Goal: Navigation & Orientation: Find specific page/section

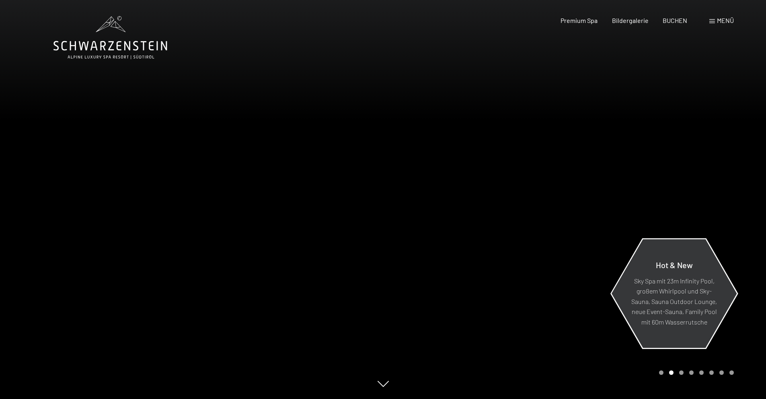
click at [671, 274] on div "Hot & New" at bounding box center [674, 267] width 87 height 16
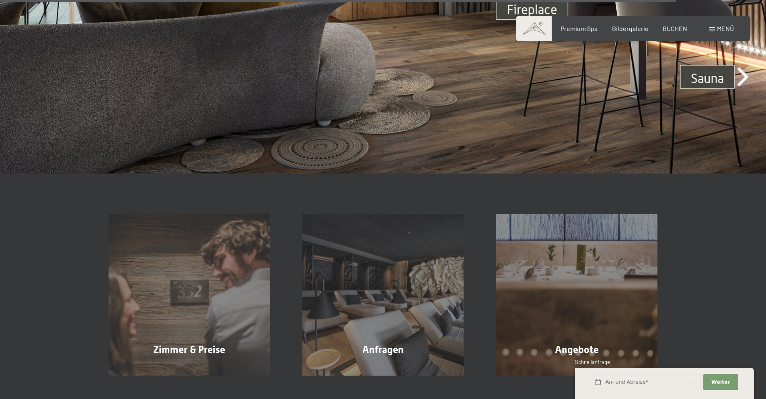
scroll to position [3097, 0]
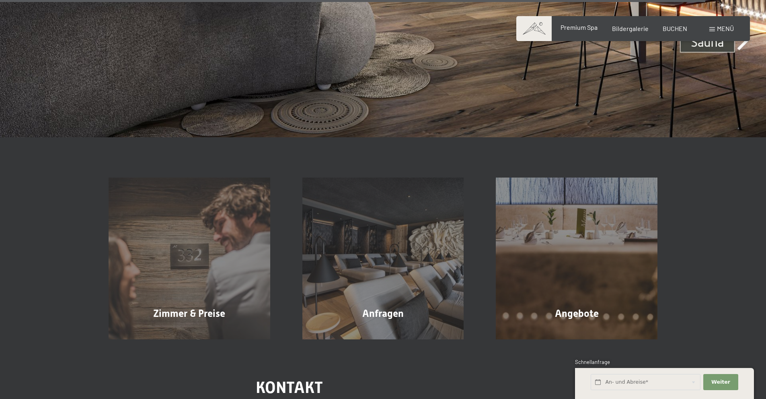
click at [589, 29] on span "Premium Spa" at bounding box center [579, 27] width 37 height 8
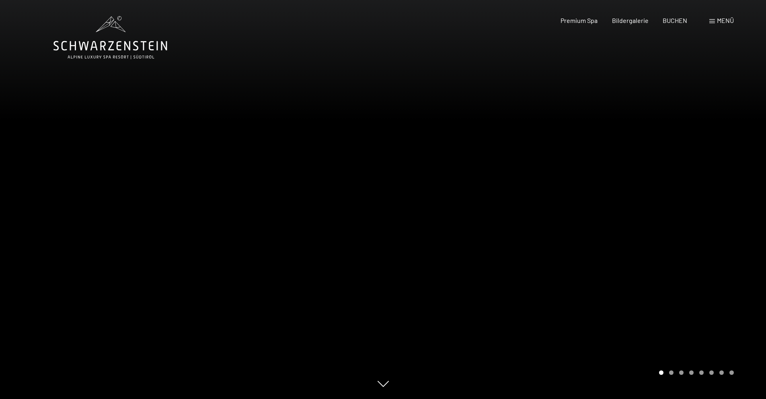
click at [712, 21] on span at bounding box center [713, 21] width 6 height 4
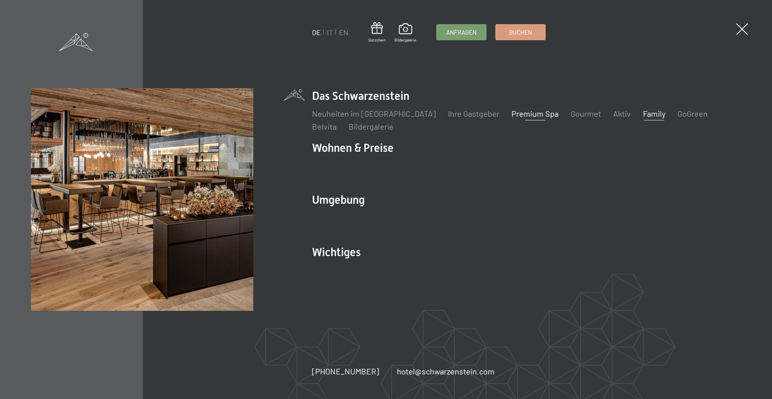
click at [643, 112] on link "Family" at bounding box center [654, 114] width 23 height 10
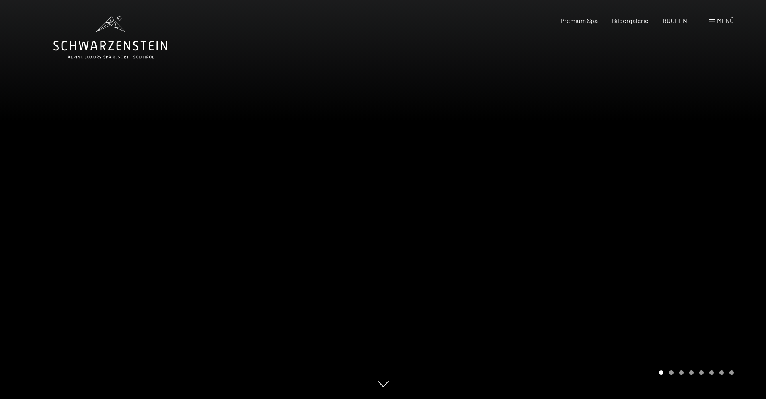
click at [728, 166] on div at bounding box center [574, 199] width 383 height 399
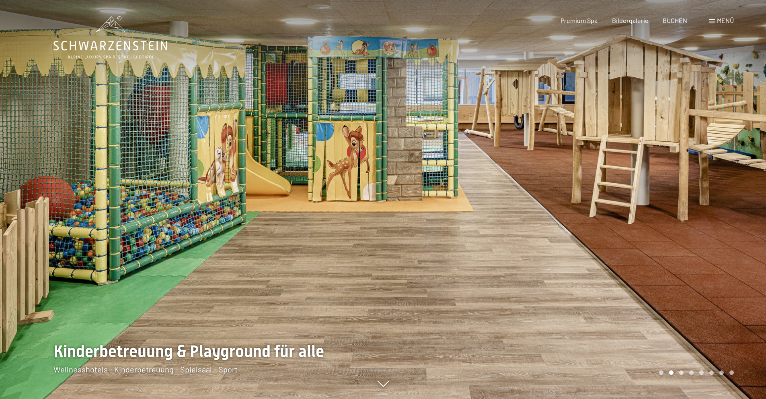
click at [728, 167] on div at bounding box center [574, 199] width 383 height 399
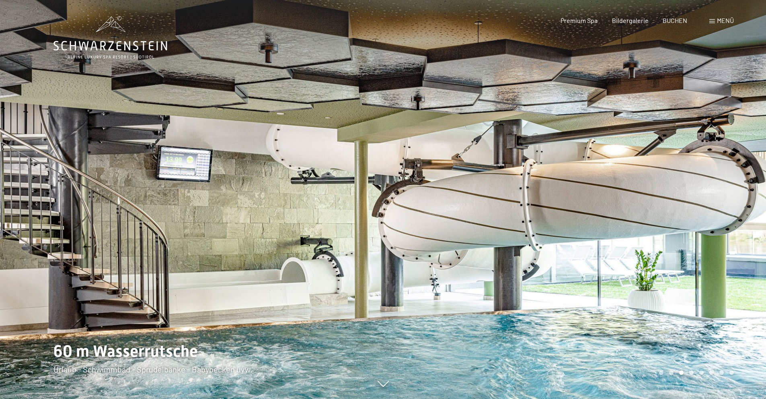
click at [728, 167] on div at bounding box center [574, 199] width 383 height 399
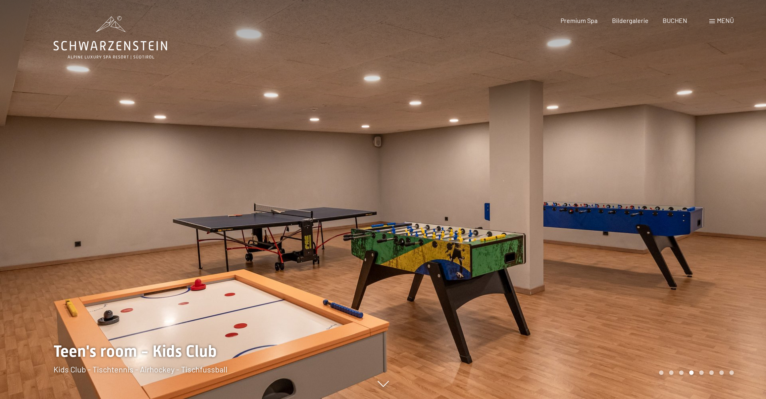
click at [728, 167] on div at bounding box center [574, 199] width 383 height 399
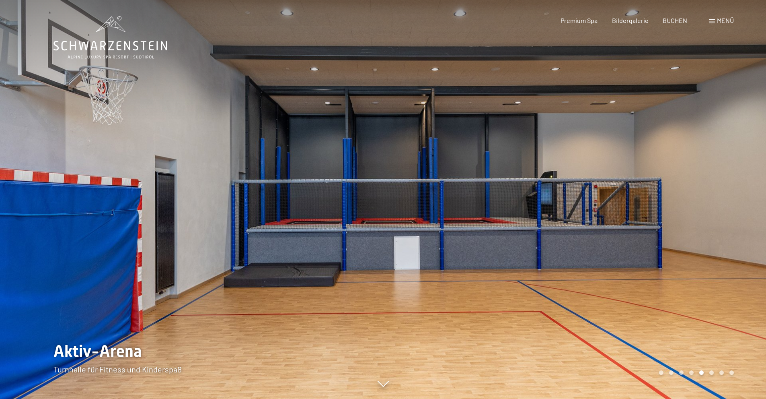
click at [728, 167] on div at bounding box center [574, 199] width 383 height 399
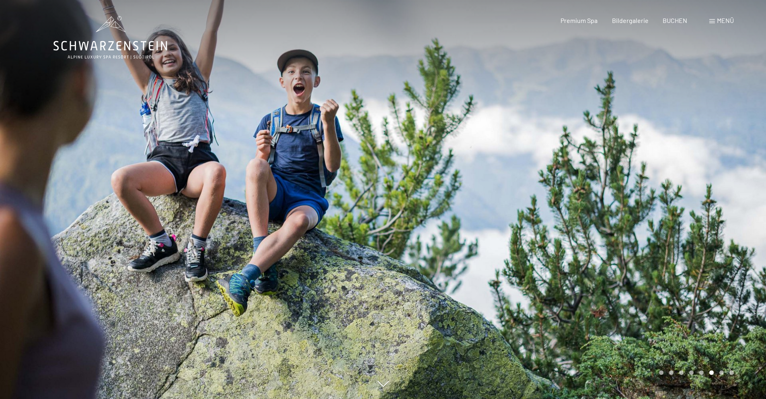
click at [728, 167] on div at bounding box center [574, 199] width 383 height 399
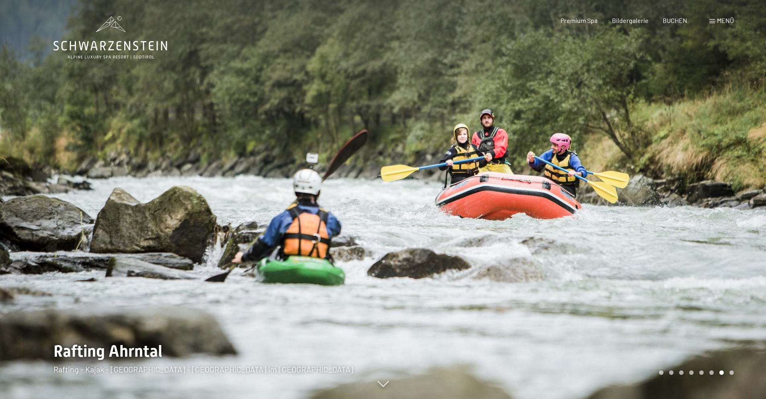
click at [728, 167] on div at bounding box center [574, 199] width 383 height 399
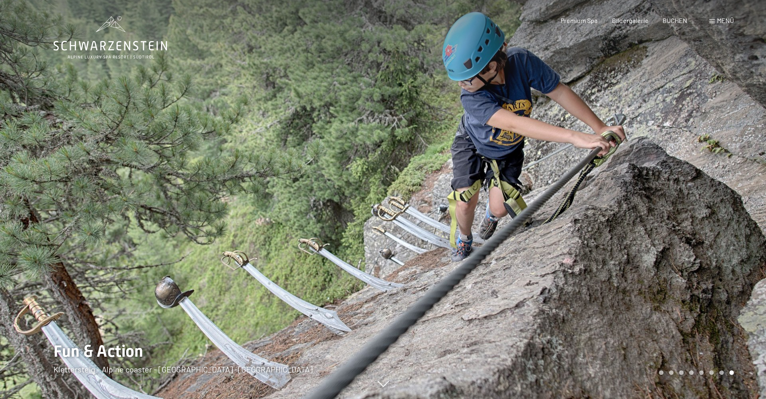
click at [728, 167] on div at bounding box center [574, 199] width 383 height 399
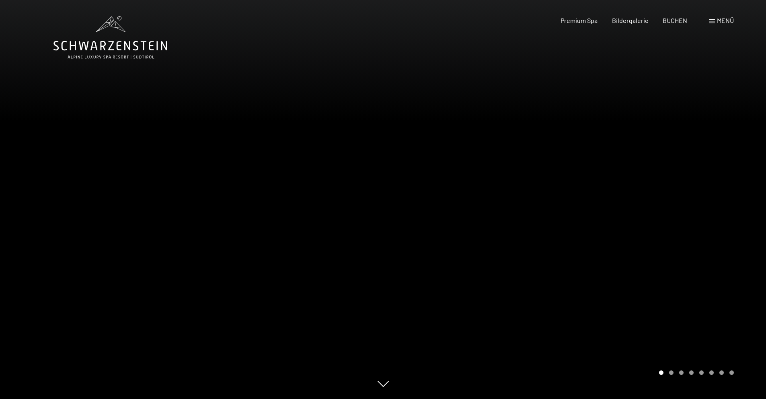
click at [728, 167] on div at bounding box center [574, 199] width 383 height 399
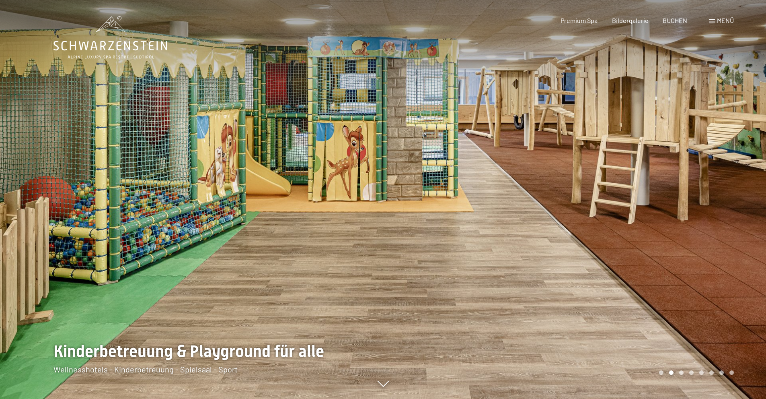
click at [728, 167] on div at bounding box center [574, 199] width 383 height 399
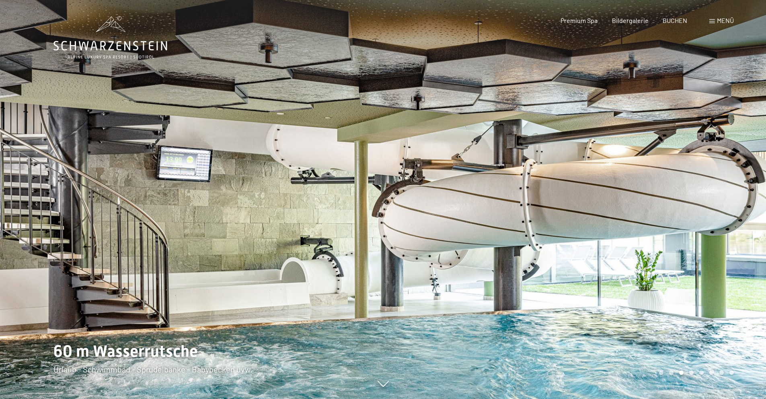
click at [728, 167] on div at bounding box center [574, 199] width 383 height 399
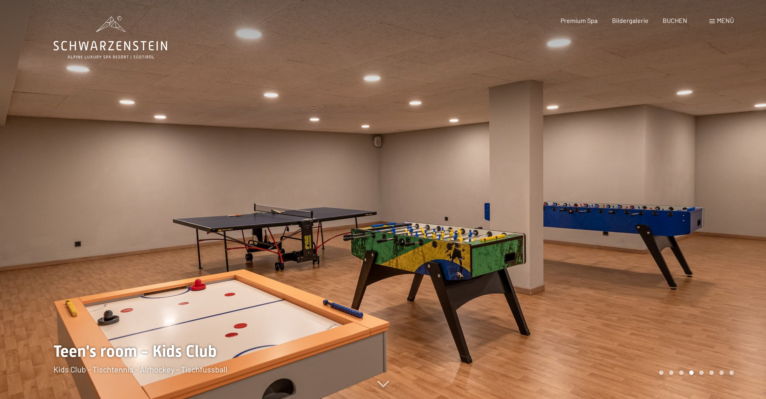
click at [728, 167] on div at bounding box center [574, 199] width 383 height 399
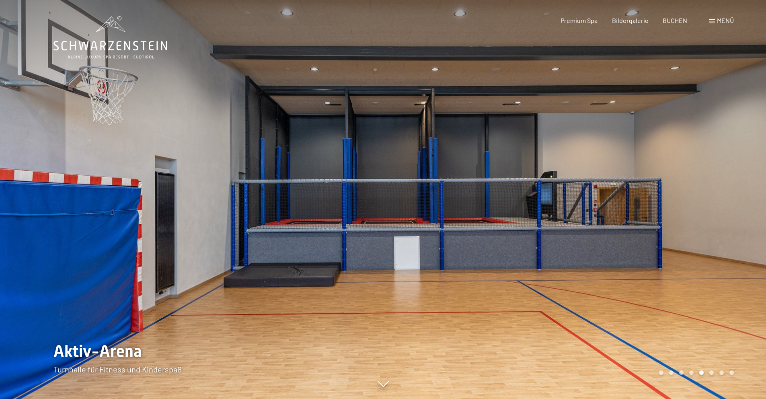
click at [728, 167] on div at bounding box center [574, 199] width 383 height 399
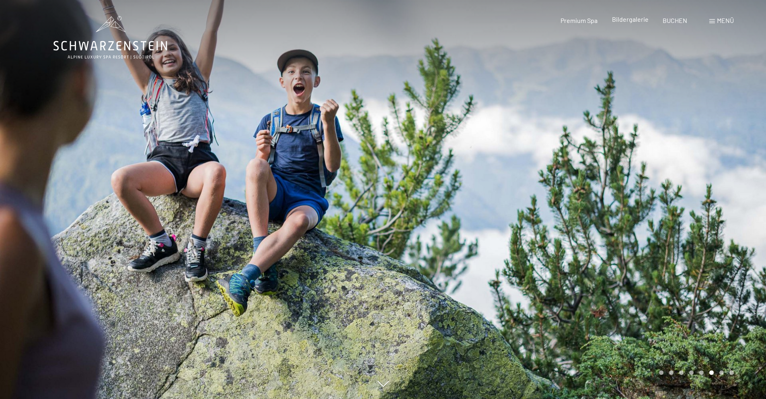
click at [626, 21] on span "Bildergalerie" at bounding box center [630, 19] width 37 height 8
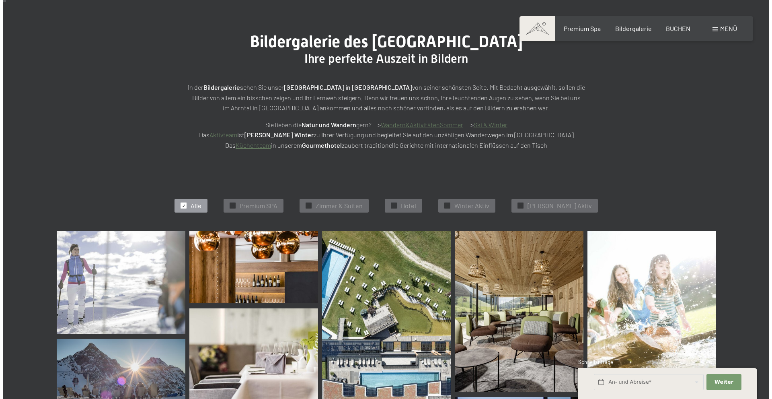
scroll to position [80, 0]
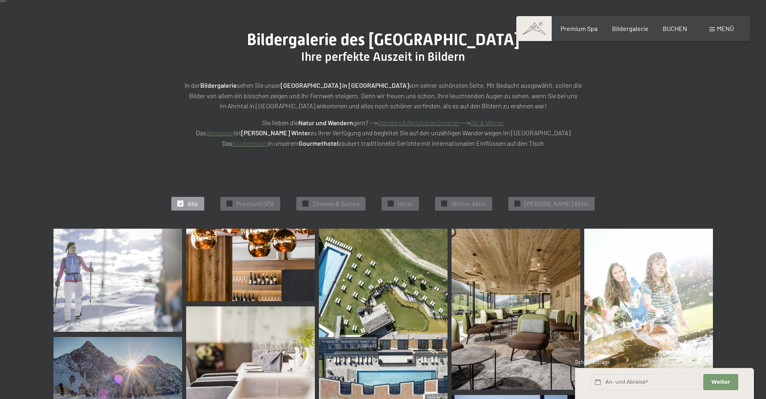
click at [720, 29] on span "Menü" at bounding box center [725, 29] width 17 height 8
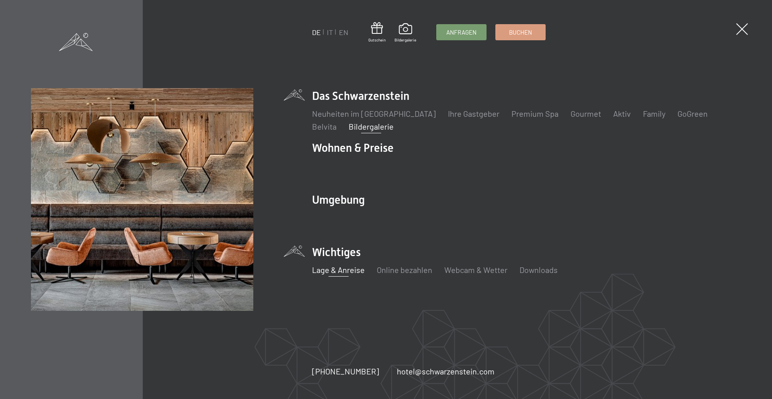
click at [351, 273] on link "Lage & Anreise" at bounding box center [338, 270] width 53 height 10
